Goal: Task Accomplishment & Management: Manage account settings

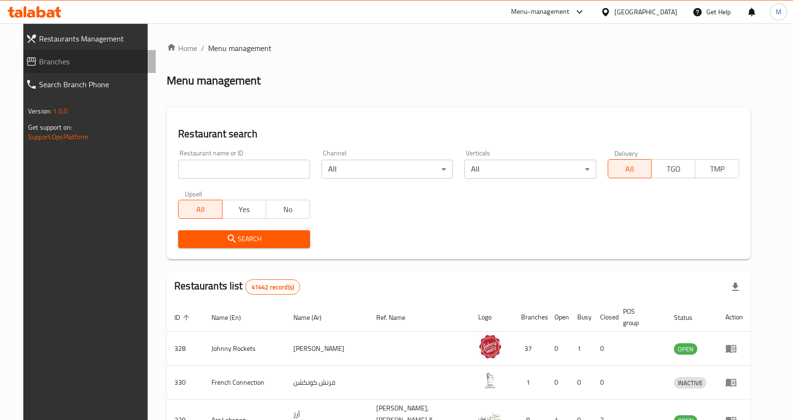
click at [27, 60] on icon at bounding box center [32, 61] width 10 height 9
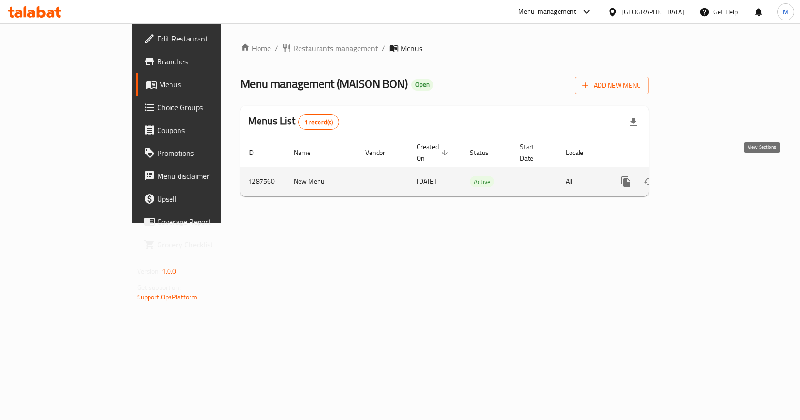
click at [706, 170] on link "enhanced table" at bounding box center [695, 181] width 23 height 23
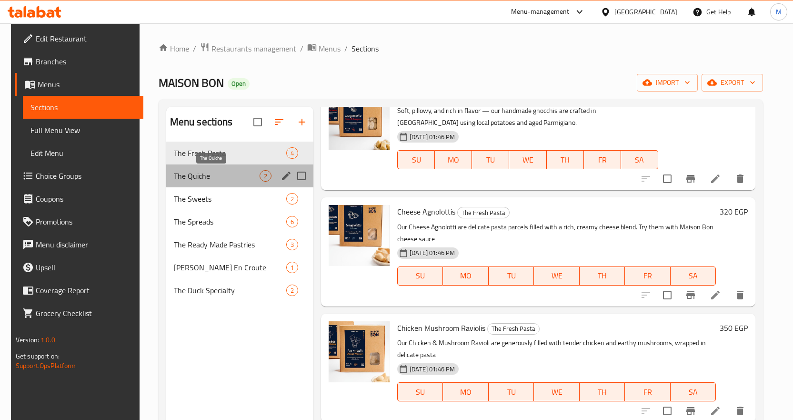
click at [236, 178] on span "The Quiche" at bounding box center [217, 175] width 86 height 11
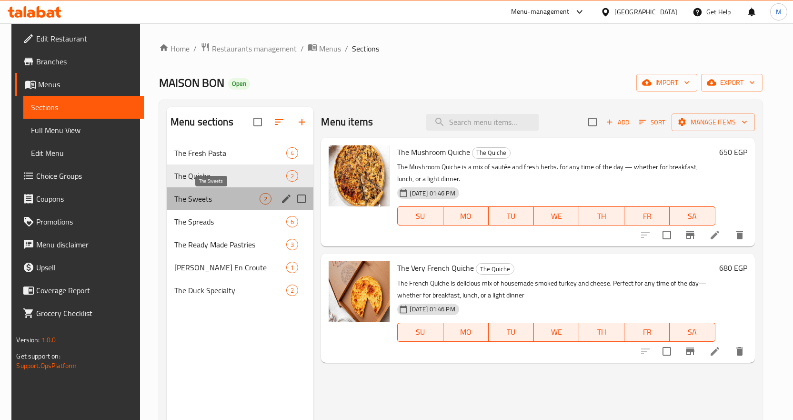
click at [200, 193] on span "The Sweets" at bounding box center [217, 198] width 86 height 11
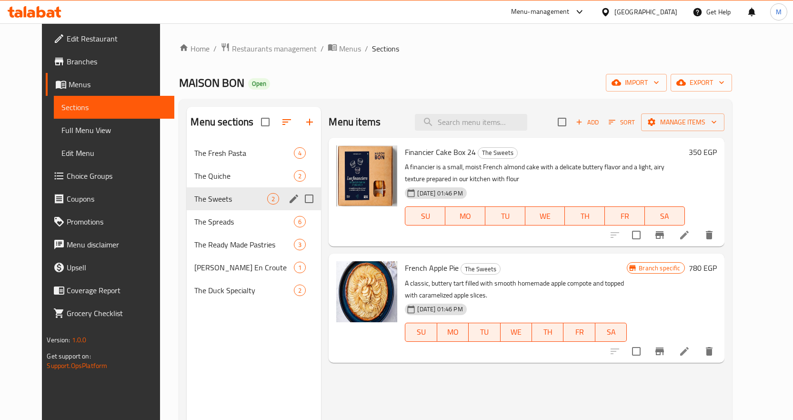
click at [207, 209] on div "The Sweets 2" at bounding box center [254, 198] width 134 height 23
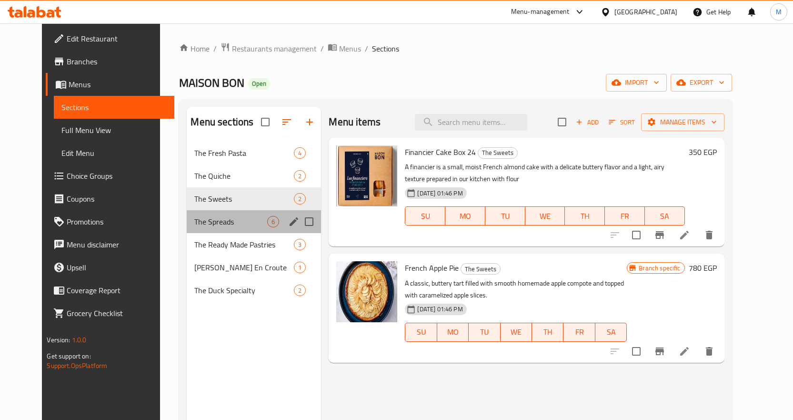
click at [207, 228] on div "The Spreads 6" at bounding box center [254, 221] width 134 height 23
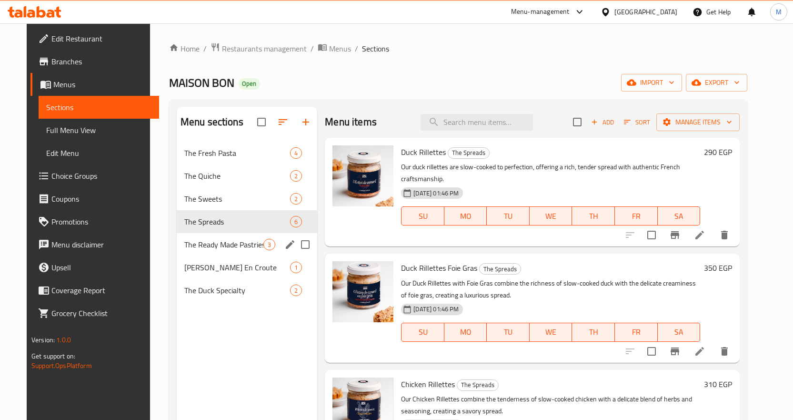
click at [220, 249] on span "The Ready Made Pastries" at bounding box center [223, 244] width 79 height 11
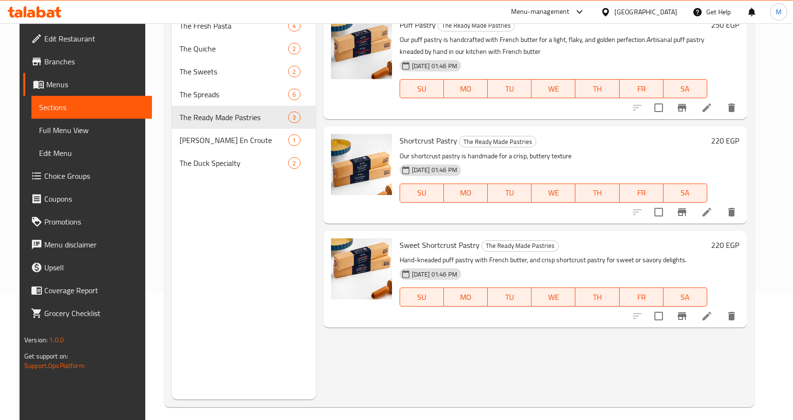
scroll to position [86, 0]
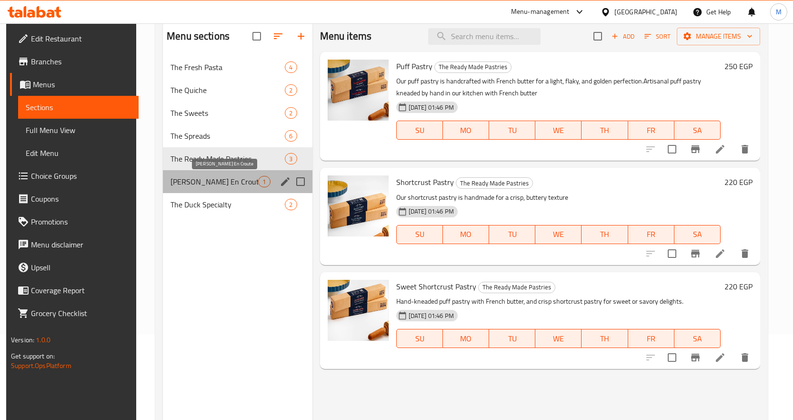
click at [201, 179] on span "[PERSON_NAME] En Croute" at bounding box center [215, 181] width 88 height 11
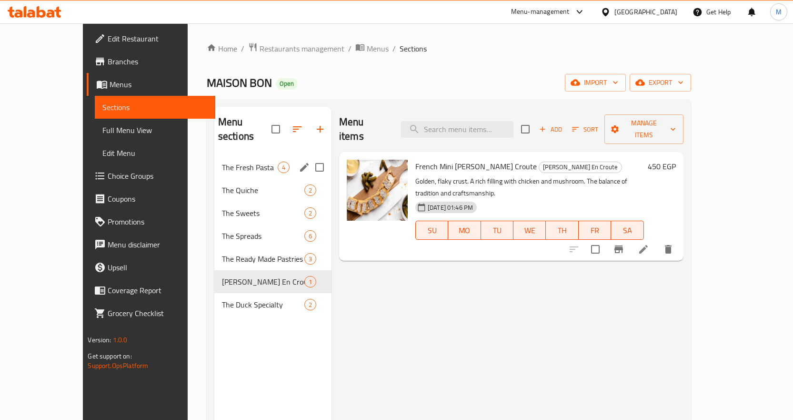
click at [214, 156] on div "The Fresh Pasta 4" at bounding box center [272, 167] width 117 height 23
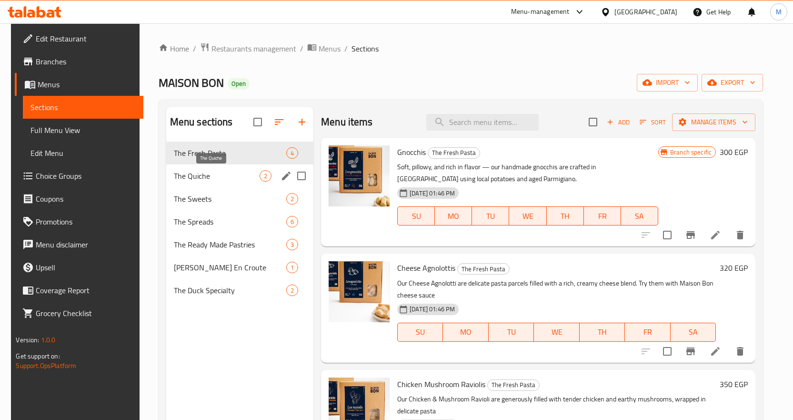
click at [205, 177] on span "The Quiche" at bounding box center [217, 175] width 86 height 11
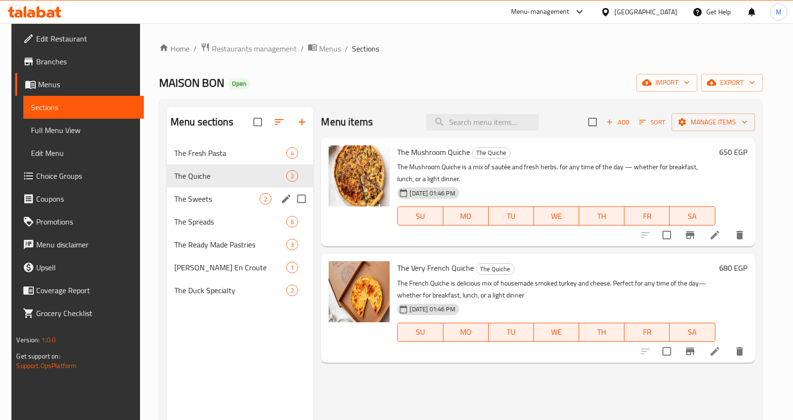
click at [207, 193] on span "The Sweets" at bounding box center [217, 198] width 86 height 11
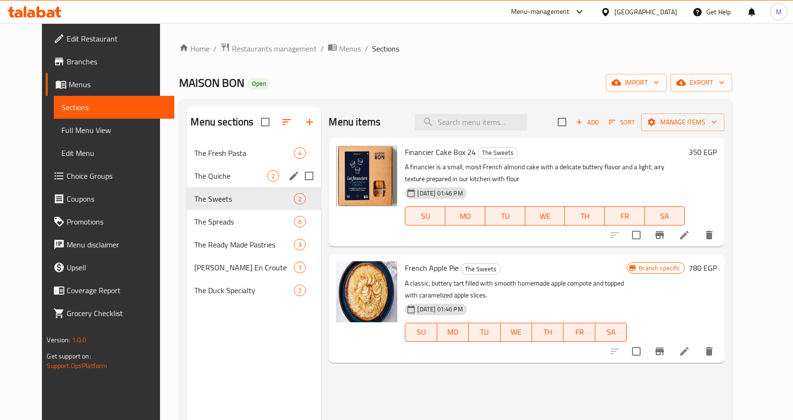
click at [206, 179] on span "The Quiche" at bounding box center [230, 175] width 73 height 11
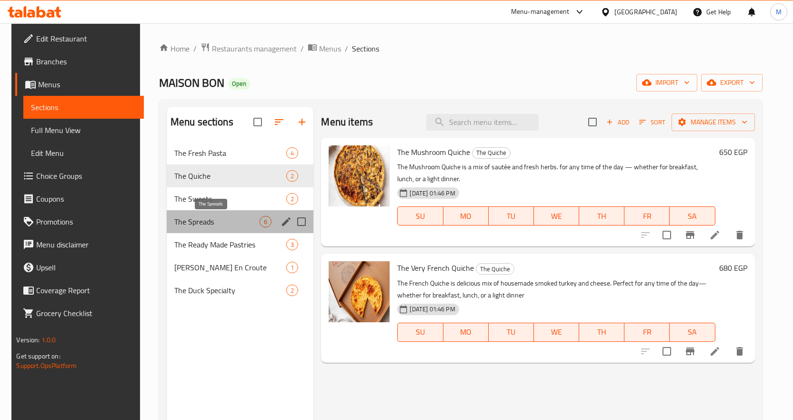
click at [210, 221] on span "The Spreads" at bounding box center [217, 221] width 86 height 11
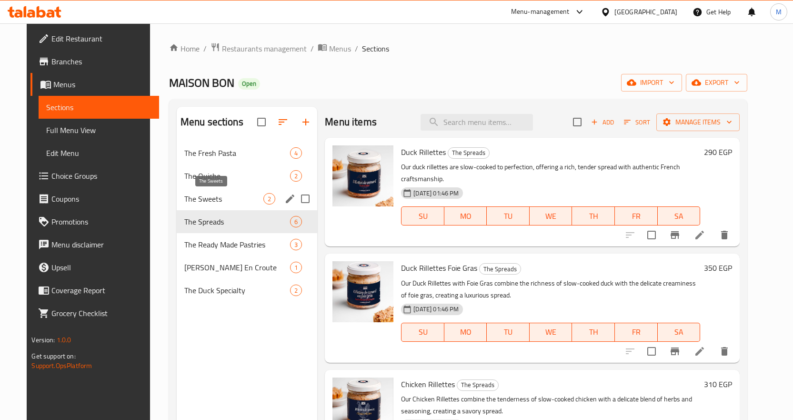
click at [207, 197] on span "The Sweets" at bounding box center [223, 198] width 79 height 11
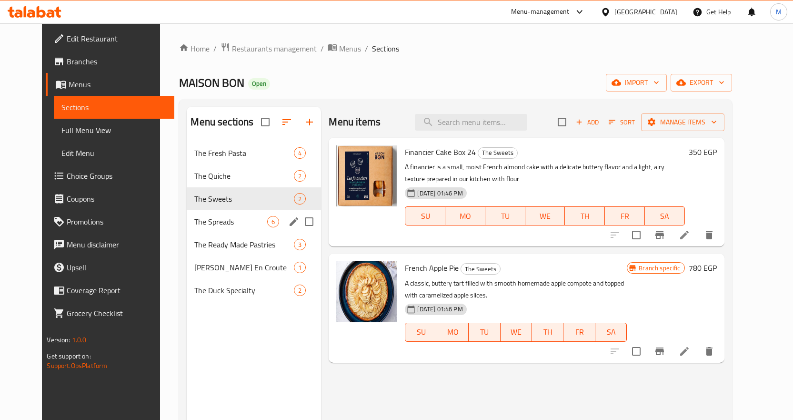
click at [213, 228] on div "The Spreads 6" at bounding box center [254, 221] width 134 height 23
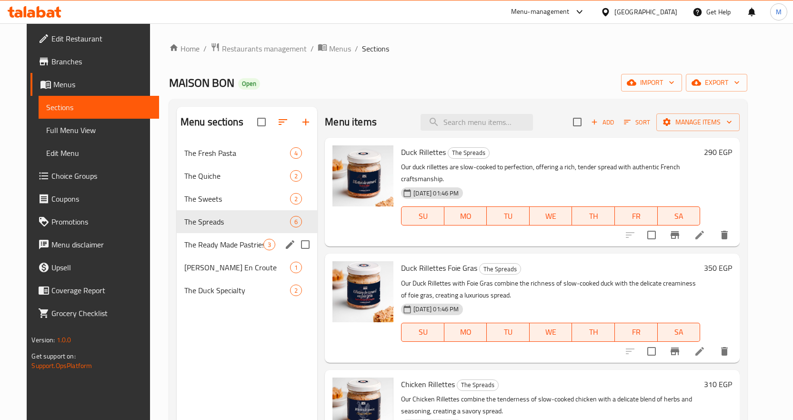
click at [213, 239] on span "The Ready Made Pastries" at bounding box center [223, 244] width 79 height 11
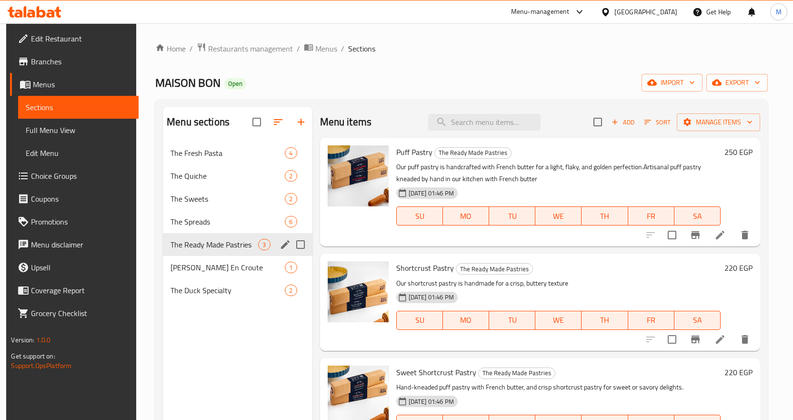
scroll to position [133, 0]
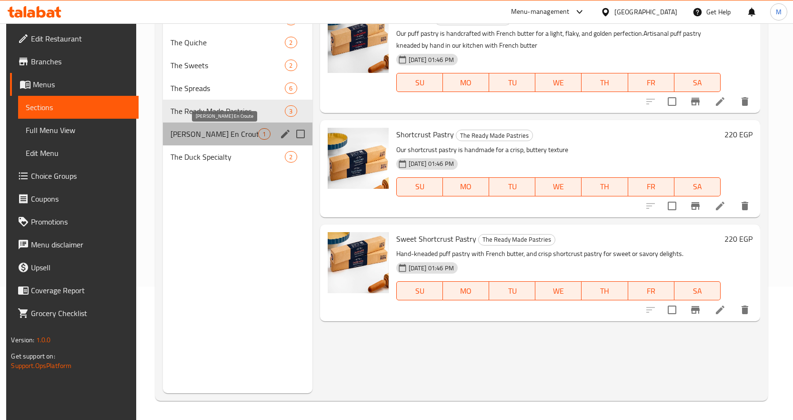
click at [206, 134] on span "[PERSON_NAME] En Croute" at bounding box center [215, 133] width 88 height 11
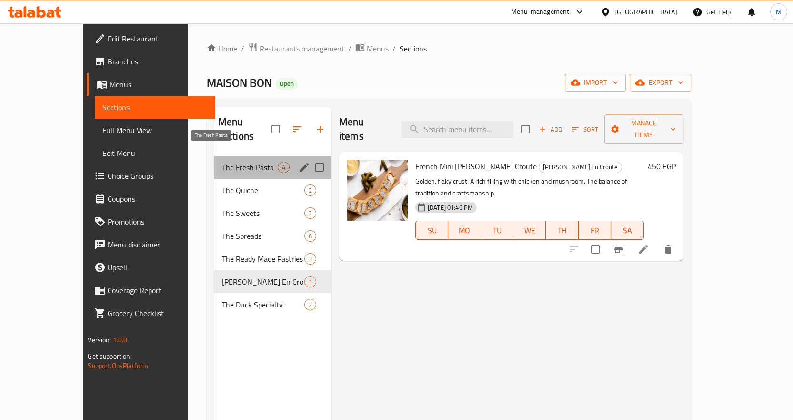
click at [222, 161] on span "The Fresh Pasta" at bounding box center [250, 166] width 56 height 11
